Goal: Find specific page/section: Find specific page/section

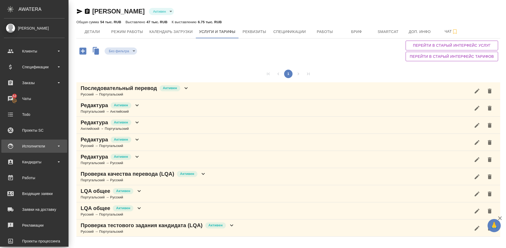
click at [43, 142] on div "Исполнители" at bounding box center [34, 146] width 61 height 8
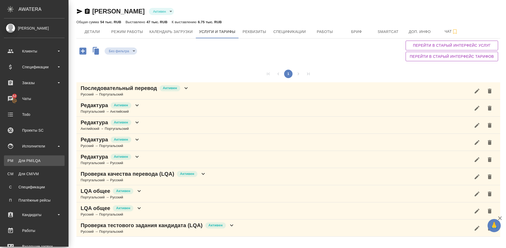
click at [47, 160] on div "Для PM/LQA" at bounding box center [34, 160] width 55 height 5
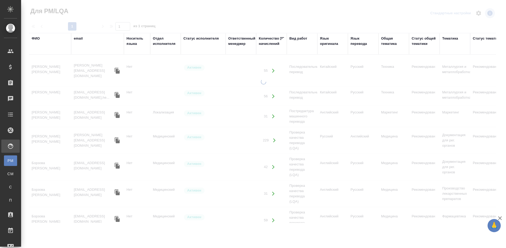
click at [37, 38] on div "ФИО" at bounding box center [36, 38] width 8 height 5
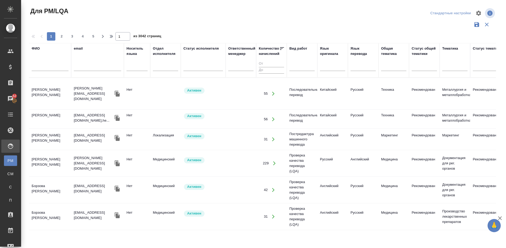
click at [49, 67] on input "text" at bounding box center [50, 67] width 37 height 7
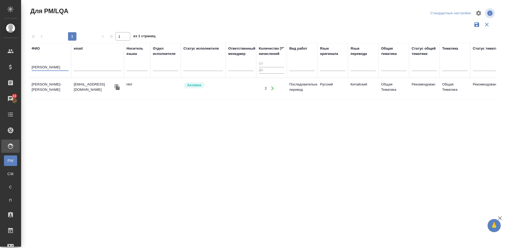
type input "Маркедонова"
click at [62, 87] on td "Маркедонова-Джан Евгения" at bounding box center [50, 88] width 42 height 18
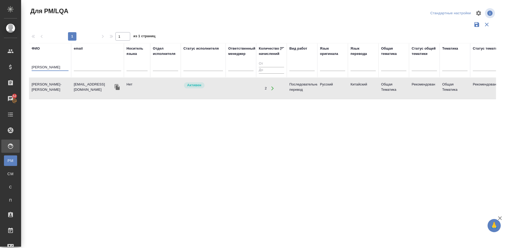
drag, startPoint x: 57, startPoint y: 67, endPoint x: 29, endPoint y: 68, distance: 28.7
click at [29, 68] on div "Для PM/LQA Стандартные настройки 1 1 из 1 страниц ФИО Маркедонова email Носител…" at bounding box center [264, 117] width 477 height 235
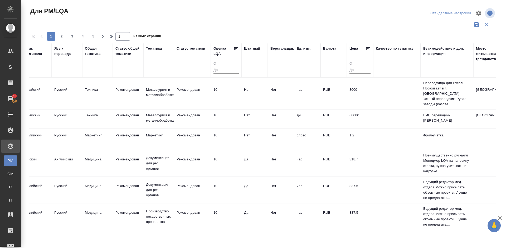
scroll to position [0, 337]
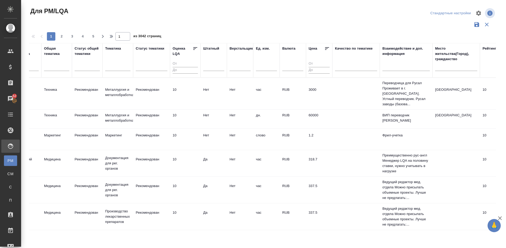
click at [451, 61] on div "Место жительства(Город), гражданство" at bounding box center [456, 54] width 42 height 16
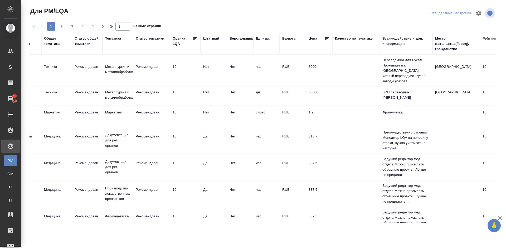
click at [442, 50] on div "Место жительства(Город), гражданство" at bounding box center [456, 44] width 42 height 16
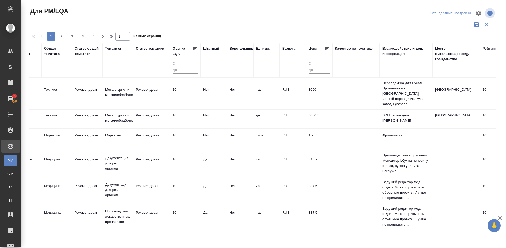
click at [444, 68] on input "text" at bounding box center [456, 67] width 42 height 7
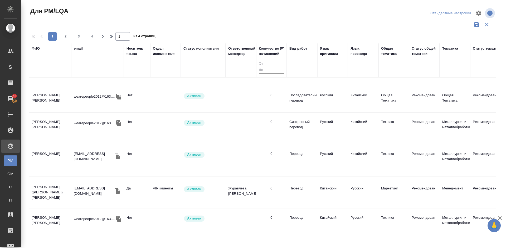
scroll to position [442, 0]
type input "Пекин"
click at [61, 180] on td "Соловьева (Еремкина) Екатерина Сергеевна" at bounding box center [50, 190] width 42 height 21
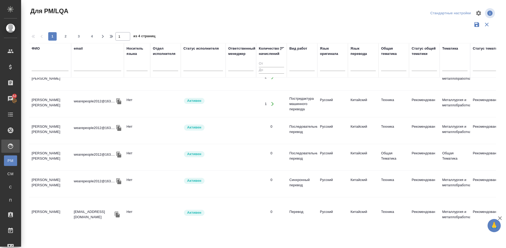
scroll to position [365, 0]
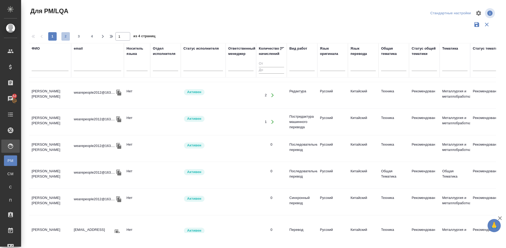
click at [64, 38] on span "2" at bounding box center [65, 36] width 8 height 5
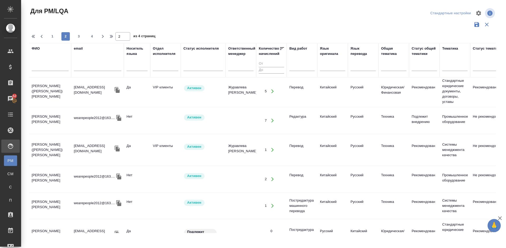
scroll to position [349, 0]
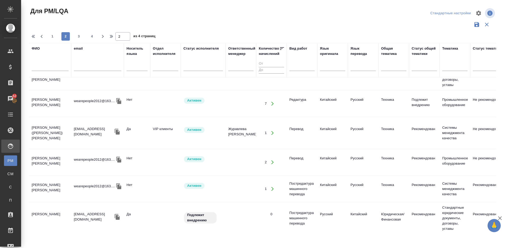
drag, startPoint x: 491, startPoint y: 153, endPoint x: 494, endPoint y: 171, distance: 17.8
click at [494, 171] on div "ФИО email Носитель языка Отдел исполнителя Статус исполнителя Ответственный мен…" at bounding box center [262, 138] width 467 height 190
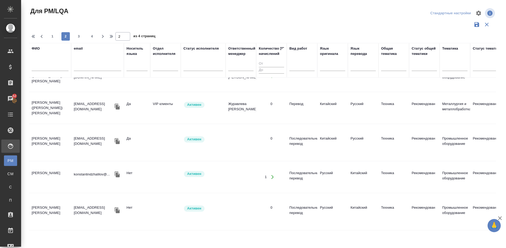
scroll to position [567, 0]
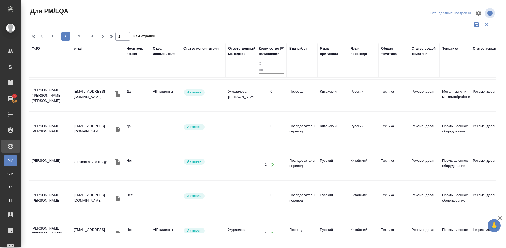
click at [57, 121] on td "[PERSON_NAME]" at bounding box center [50, 130] width 42 height 18
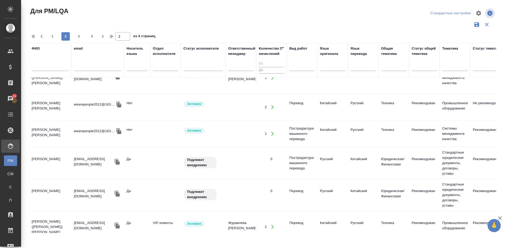
scroll to position [341, 0]
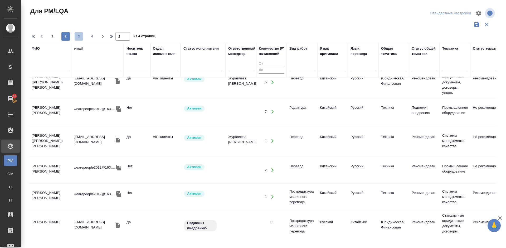
click at [82, 37] on span "3" at bounding box center [79, 36] width 8 height 5
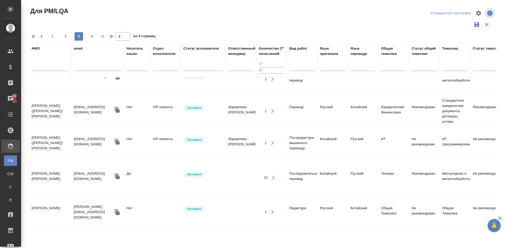
scroll to position [527, 0]
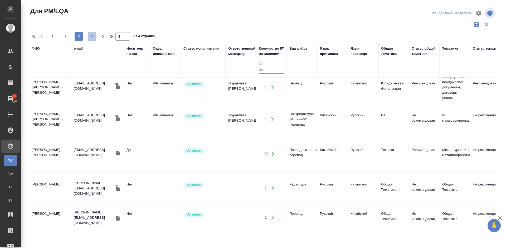
click at [92, 36] on span "4" at bounding box center [92, 36] width 8 height 5
type input "4"
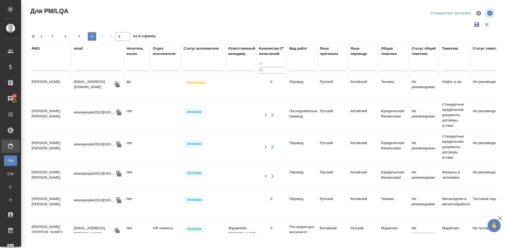
scroll to position [0, 0]
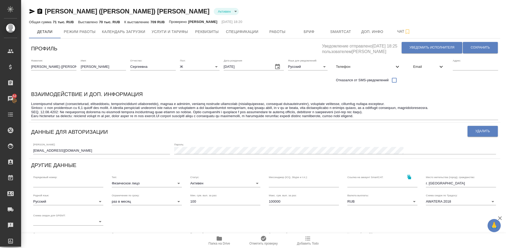
click at [217, 239] on icon "button" at bounding box center [218, 238] width 5 height 4
click at [282, 31] on span "Работы" at bounding box center [277, 31] width 25 height 7
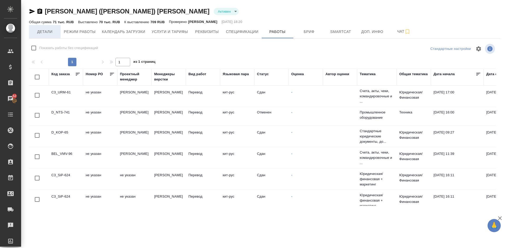
click at [45, 32] on span "Детали" at bounding box center [44, 31] width 25 height 7
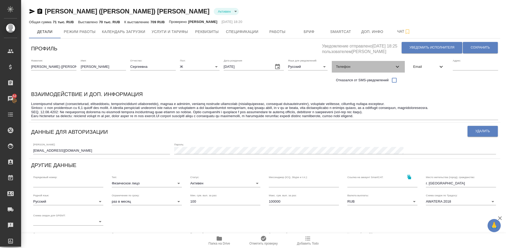
click at [368, 65] on span "Телефон" at bounding box center [365, 66] width 58 height 5
select select "RU"
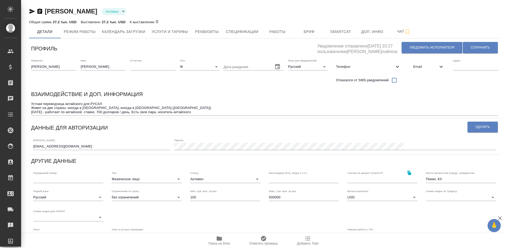
click at [218, 236] on icon "button" at bounding box center [219, 238] width 6 height 6
